Goal: Register for event/course

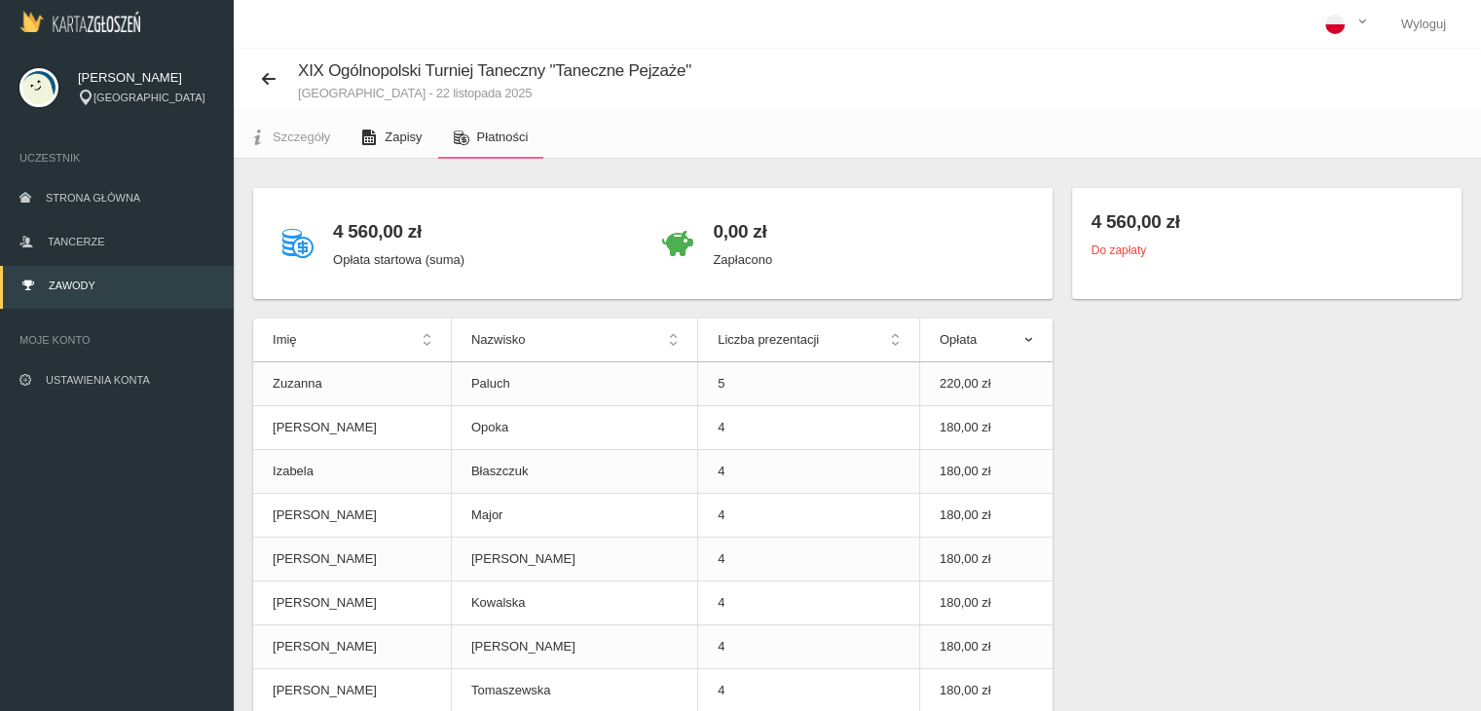
click at [405, 133] on span "Zapisy" at bounding box center [403, 137] width 37 height 15
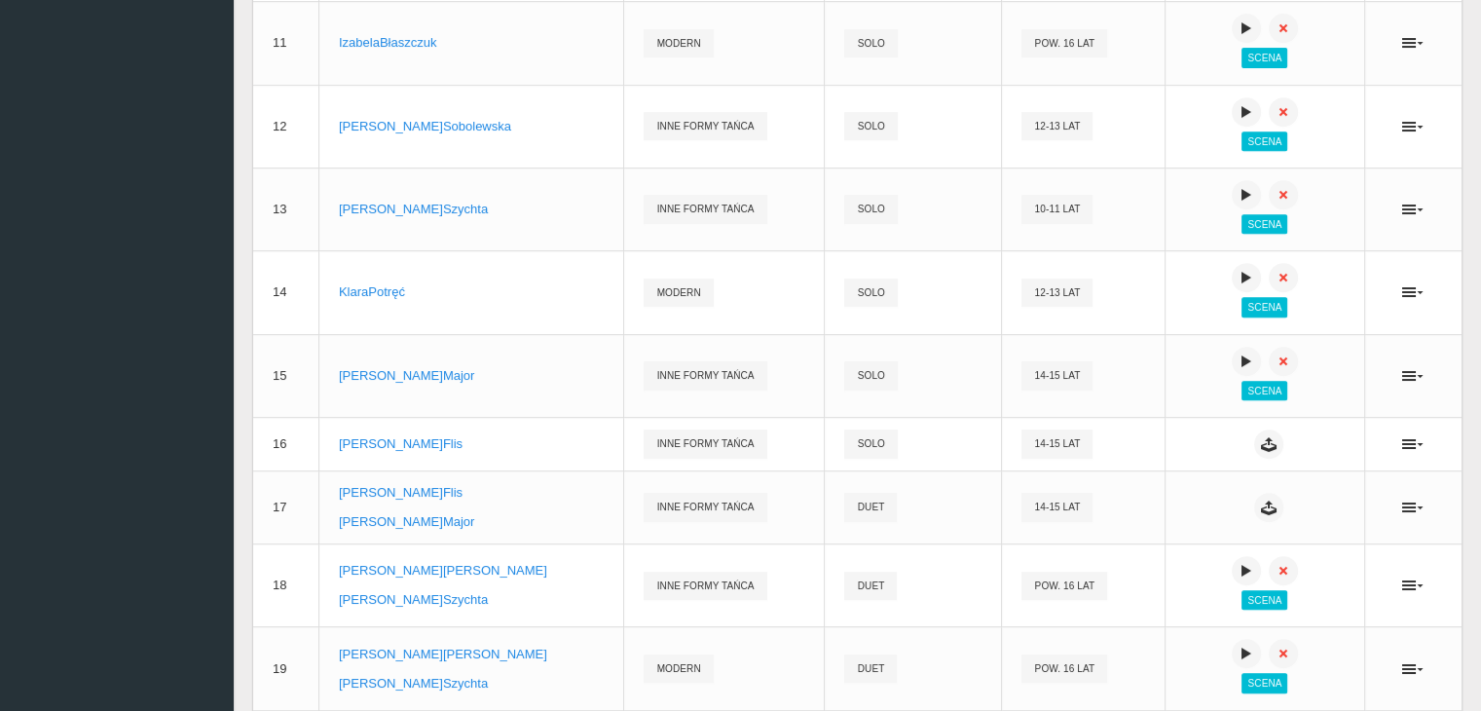
scroll to position [1010, 0]
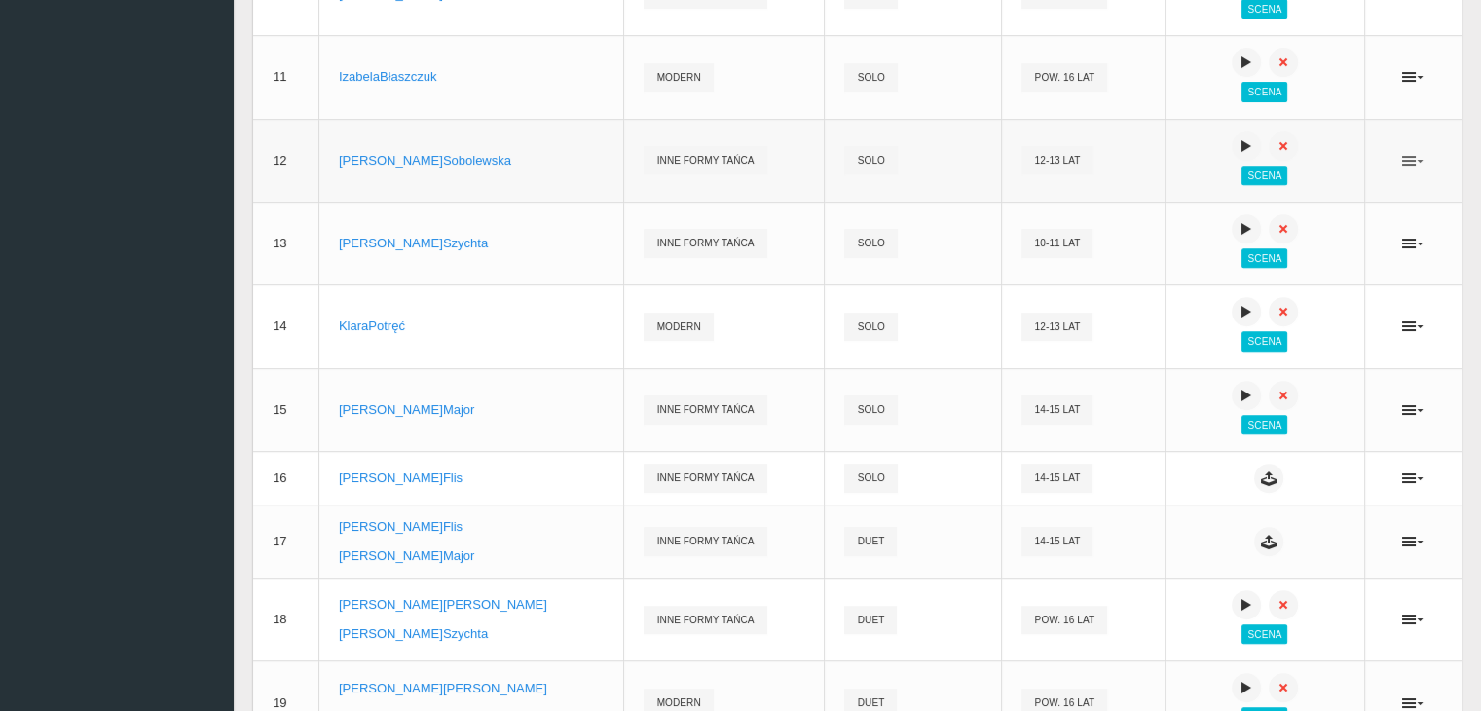
click at [1410, 164] on icon at bounding box center [1412, 161] width 21 height 16
click at [1292, 231] on link "Usuń" at bounding box center [1315, 236] width 195 height 35
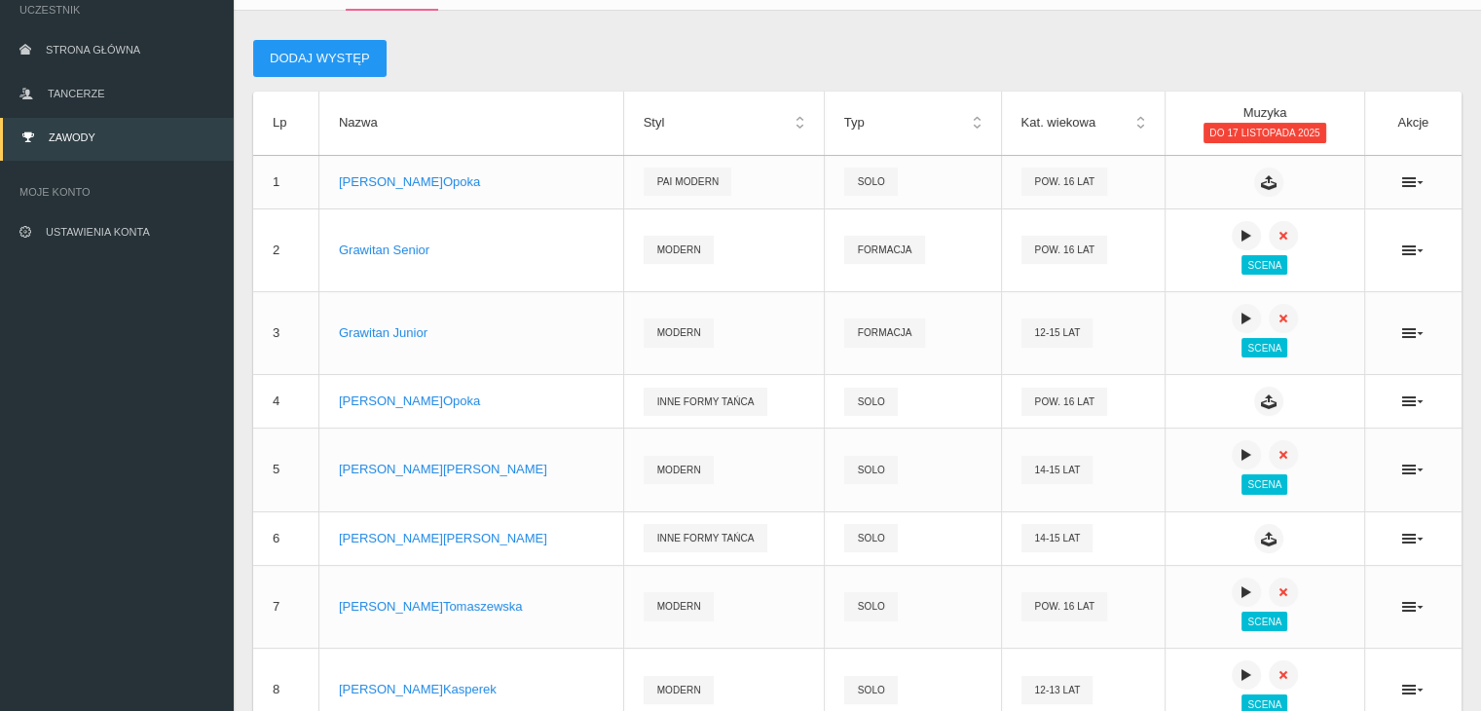
scroll to position [0, 0]
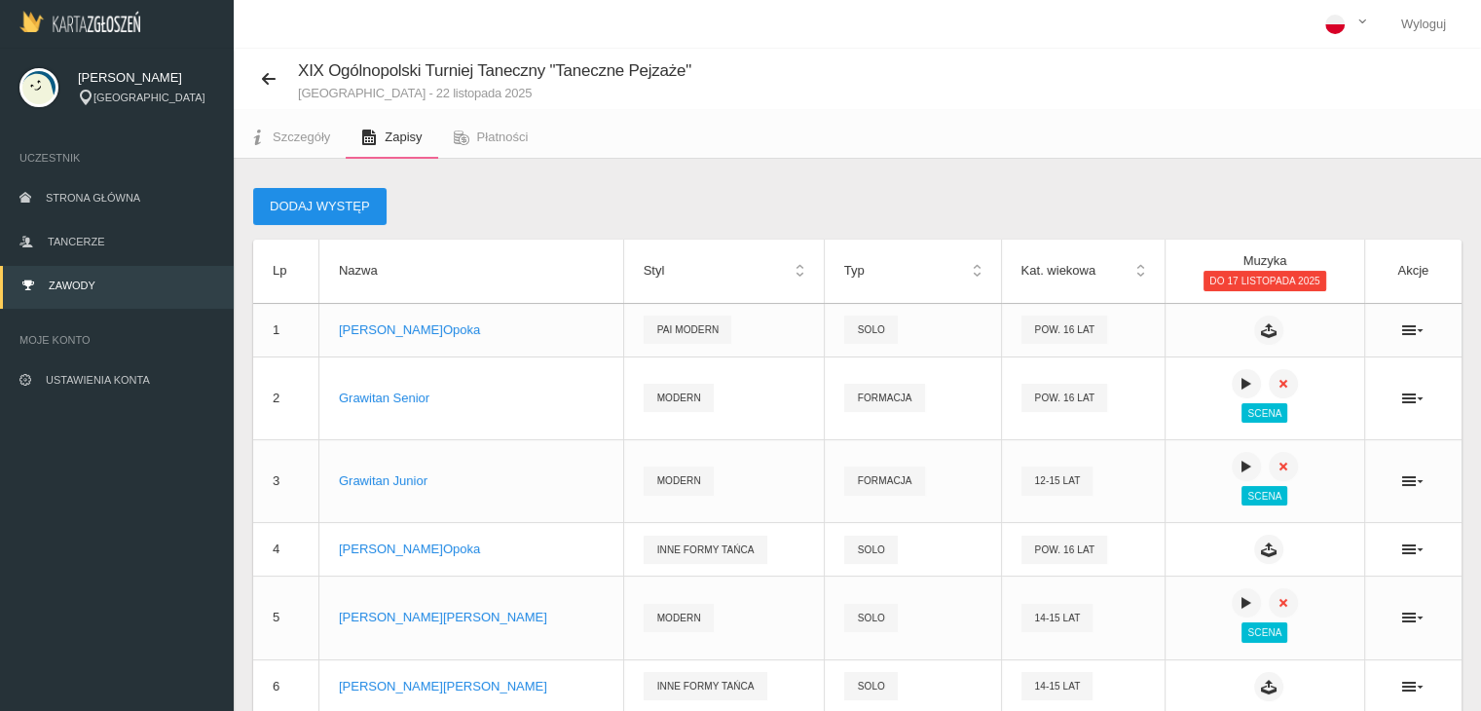
click at [358, 202] on button "Dodaj występ" at bounding box center [319, 206] width 133 height 37
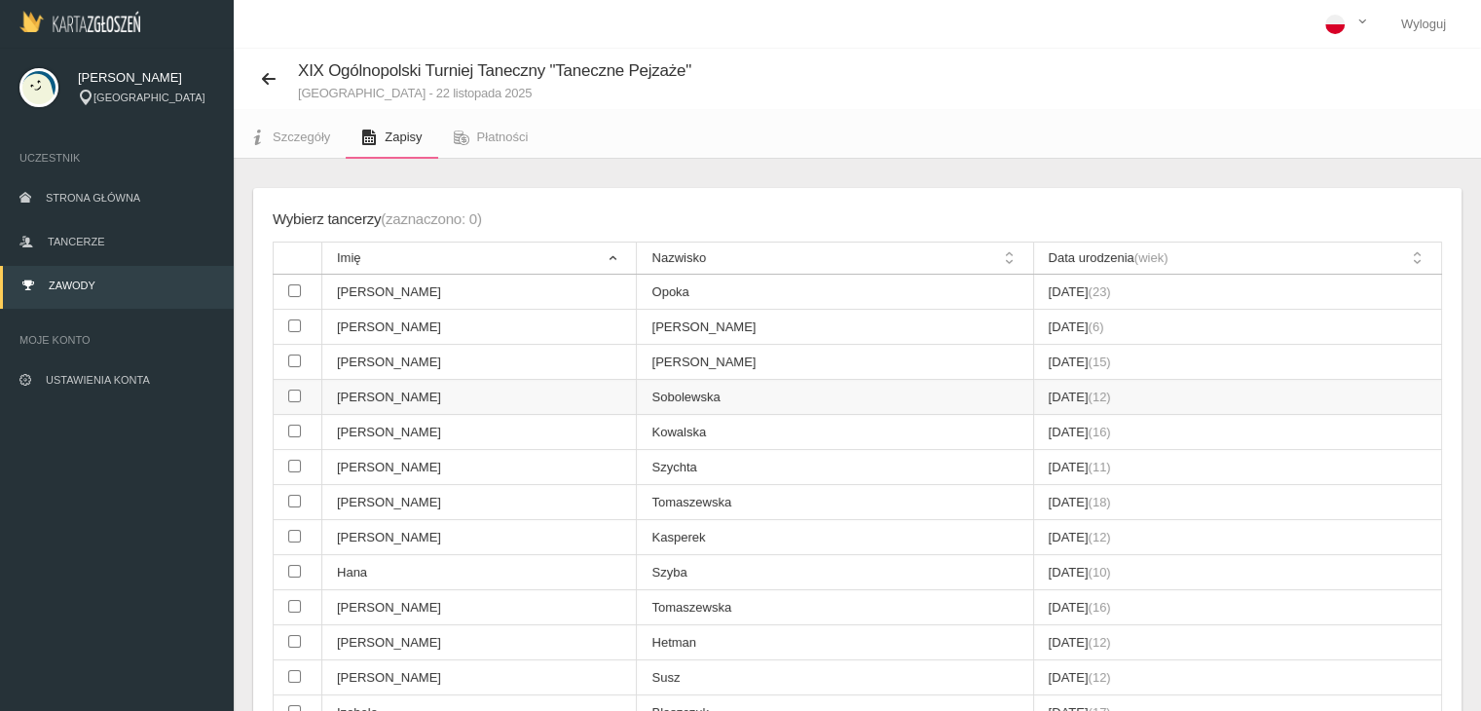
click at [293, 394] on input "checkbox" at bounding box center [294, 396] width 13 height 13
checkbox input "true"
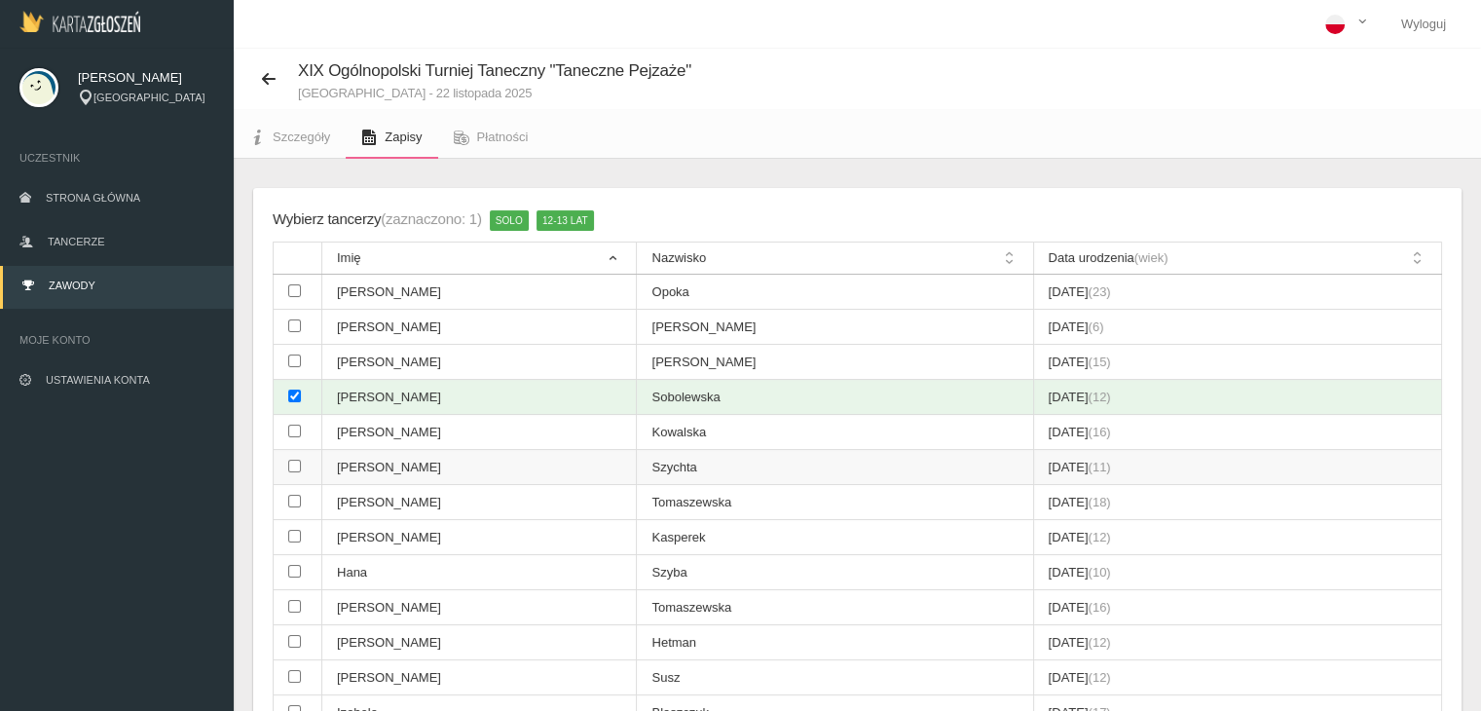
click at [296, 467] on input "checkbox" at bounding box center [294, 466] width 13 height 13
checkbox input "true"
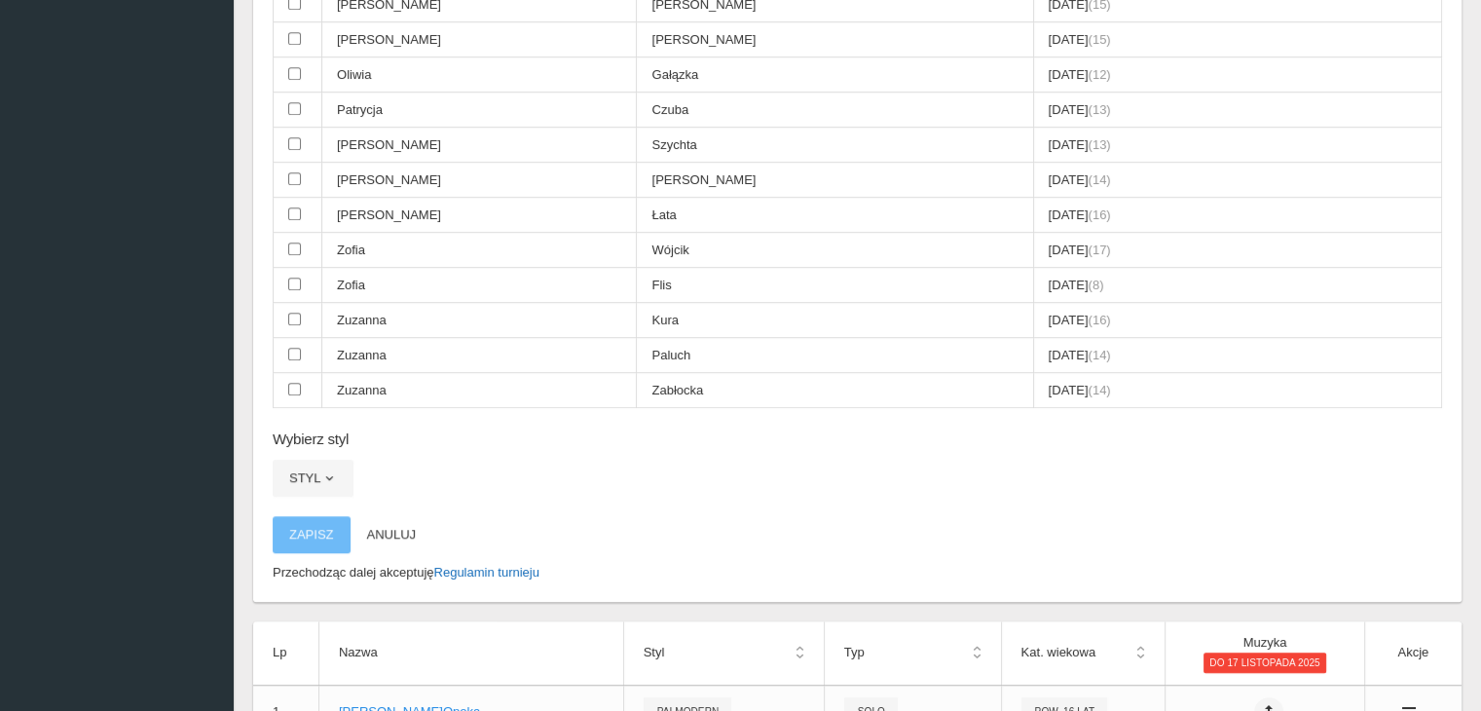
scroll to position [1169, 0]
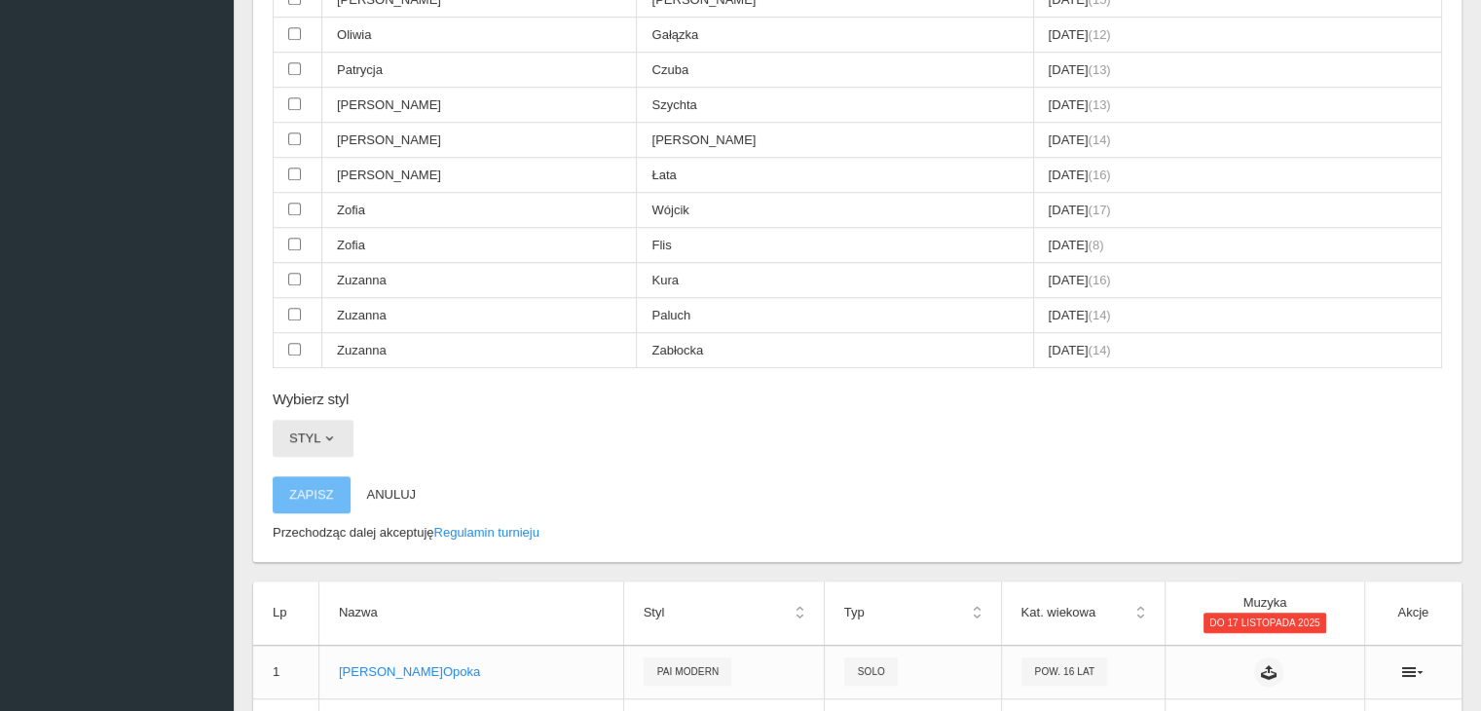
click at [332, 430] on span "button" at bounding box center [329, 438] width 16 height 16
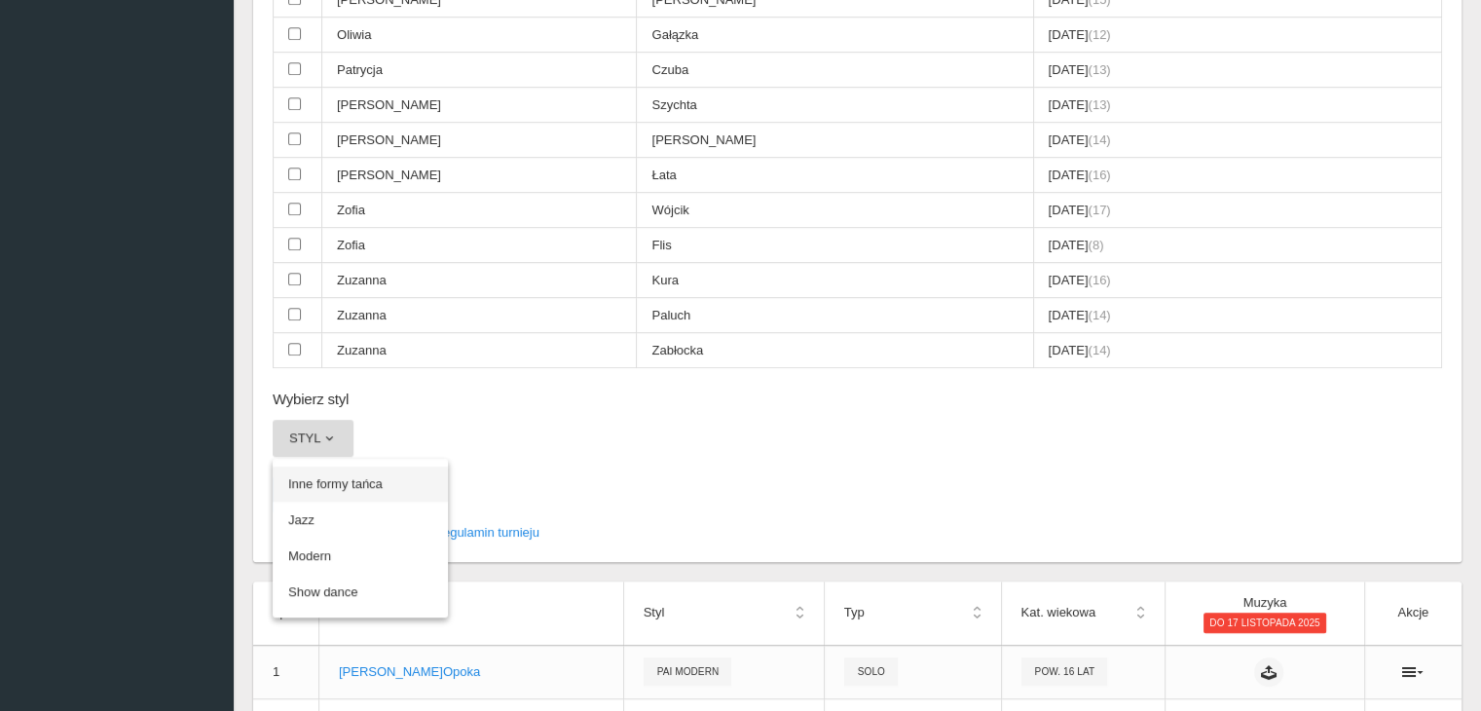
click at [338, 467] on link "Inne formy tańca" at bounding box center [360, 484] width 175 height 35
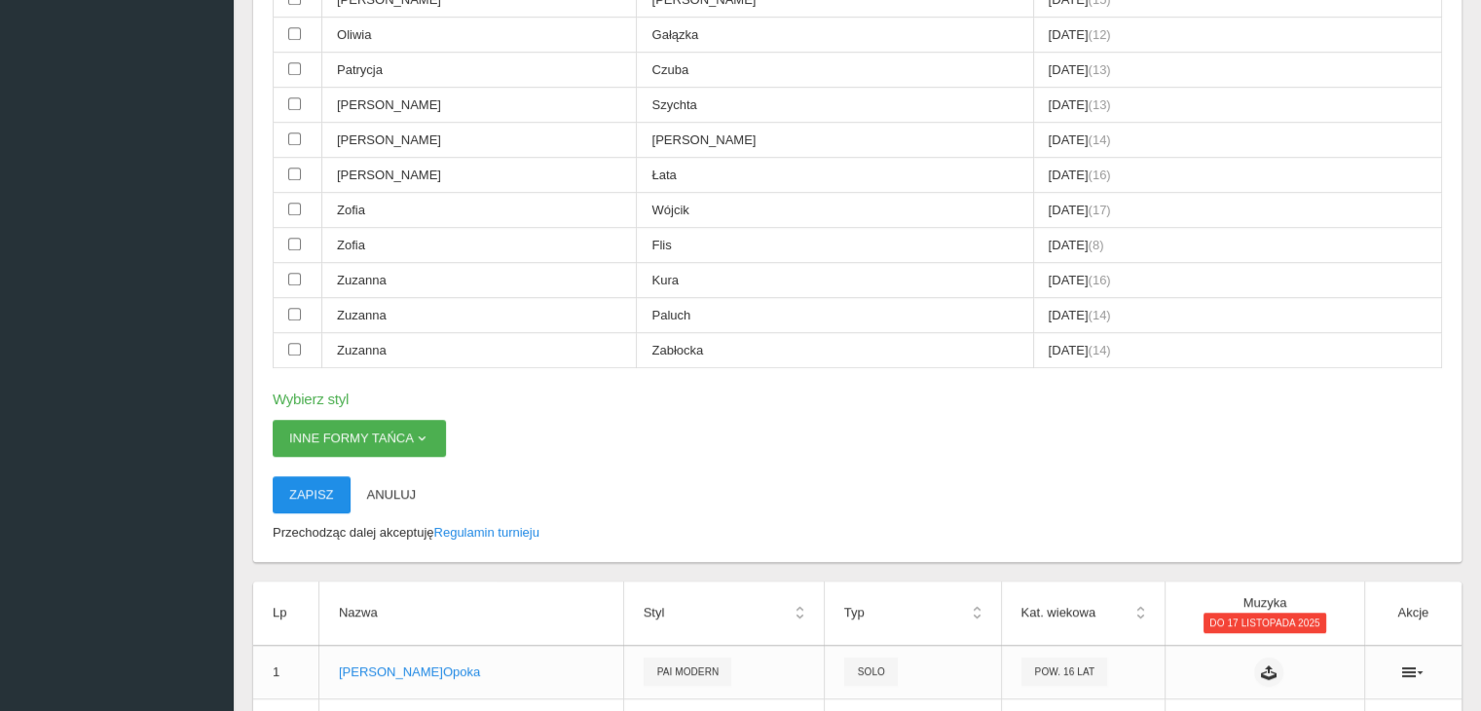
click at [313, 476] on button "Zapisz" at bounding box center [312, 494] width 78 height 37
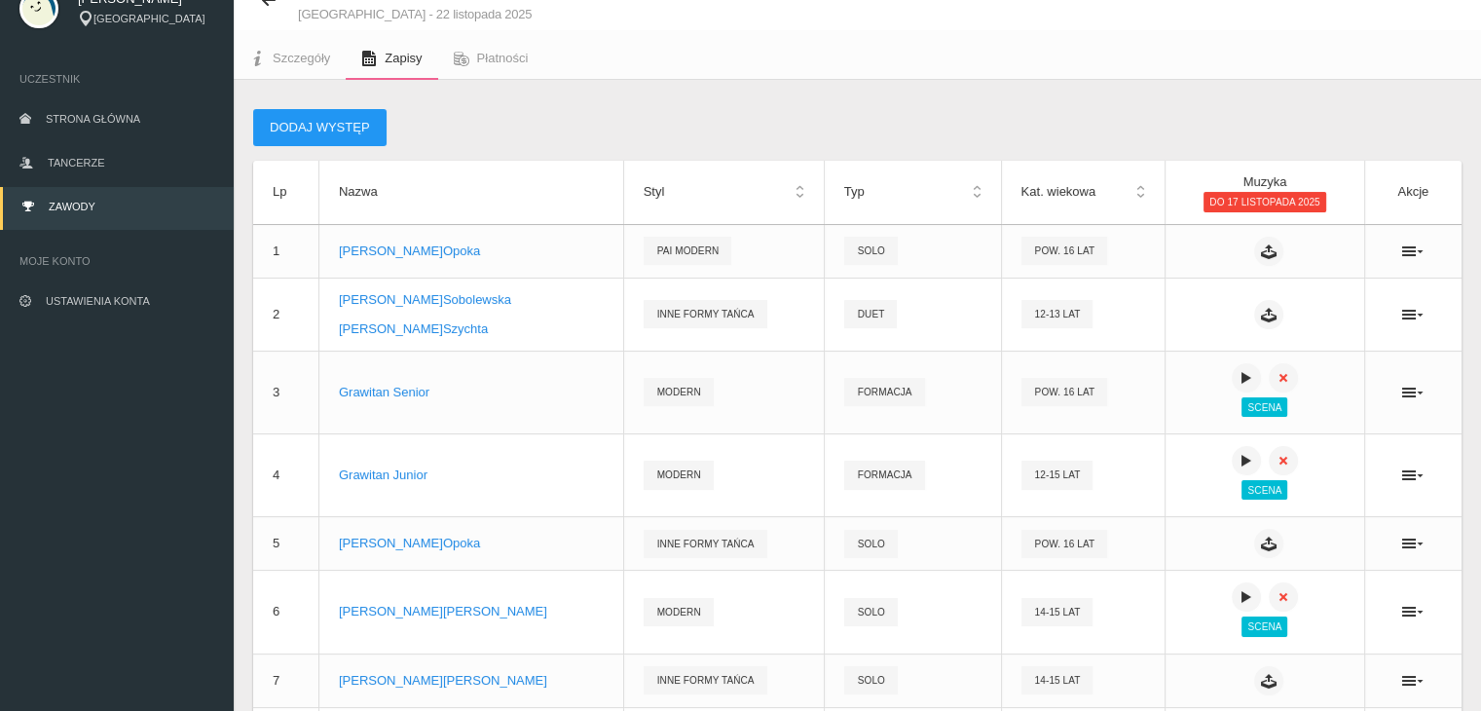
scroll to position [0, 0]
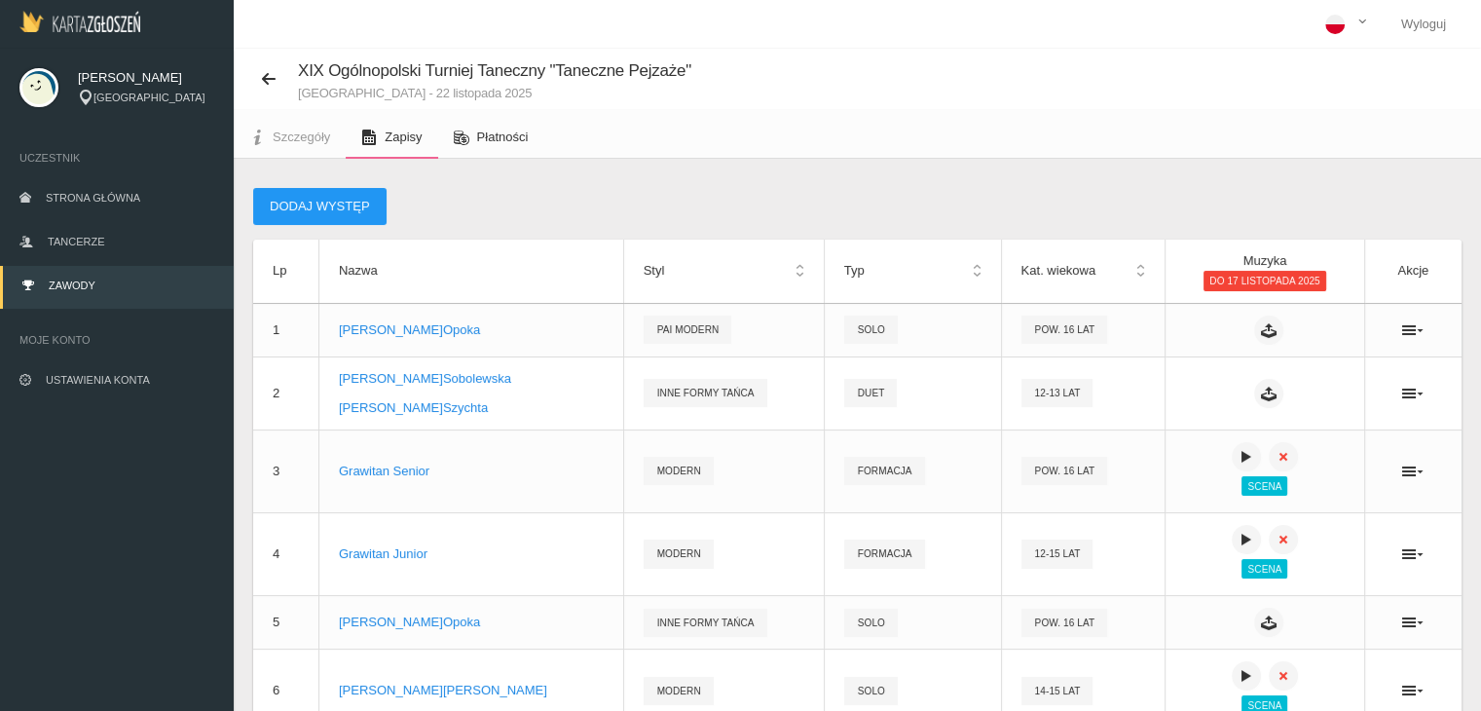
click at [499, 133] on span "Płatności" at bounding box center [503, 137] width 52 height 15
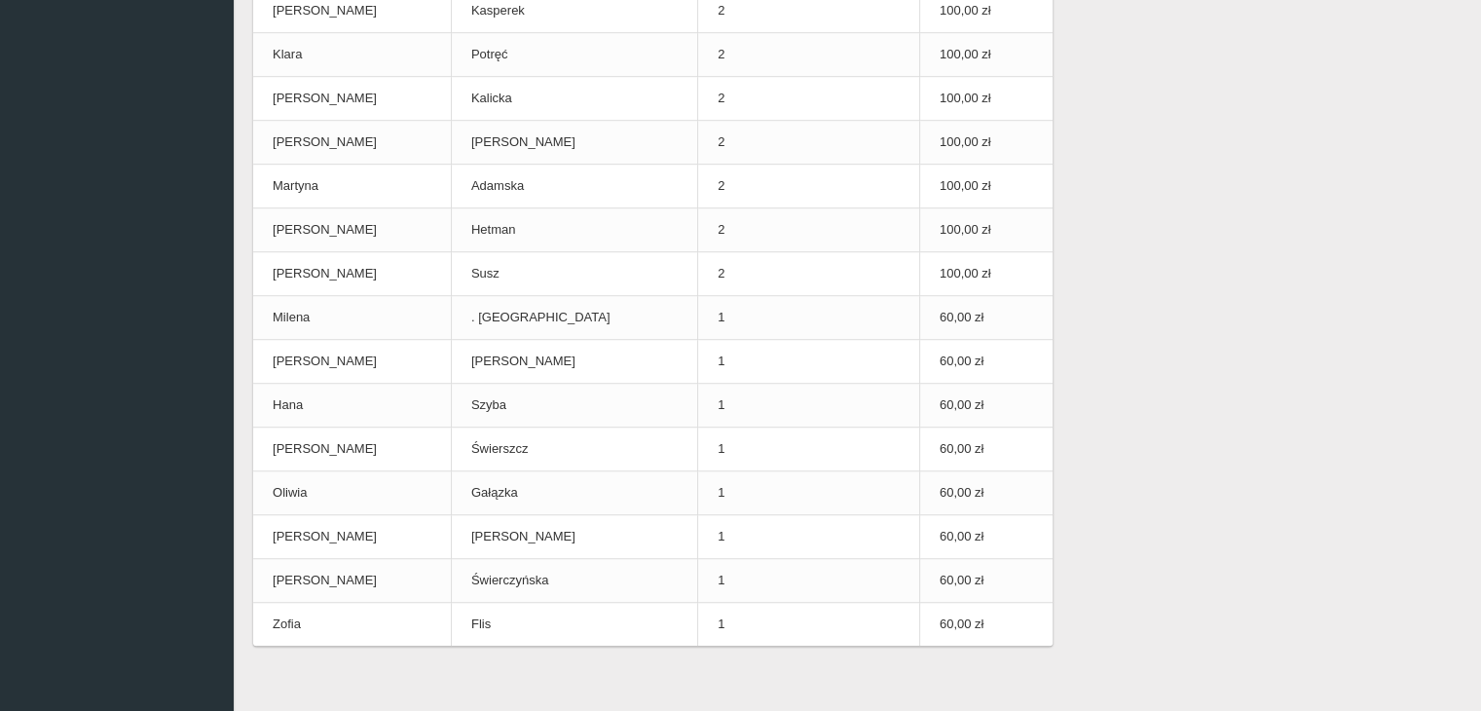
scroll to position [1299, 0]
